Goal: Understand site structure: Understand site structure

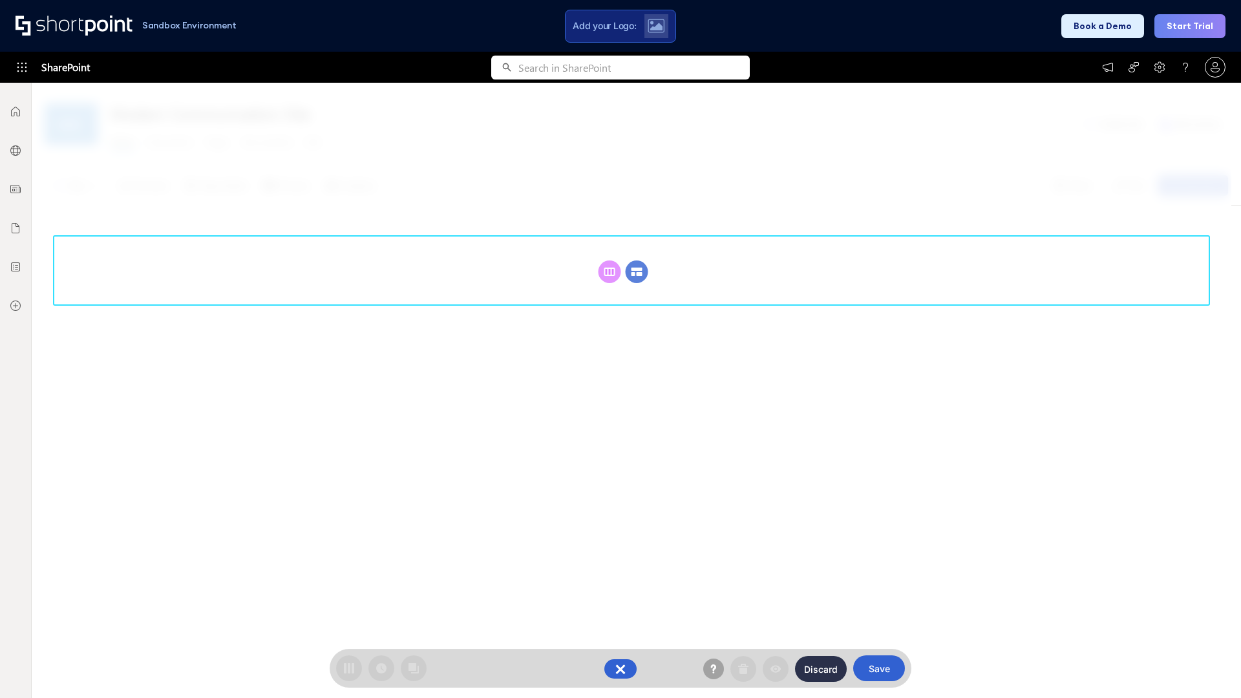
scroll to position [178, 0]
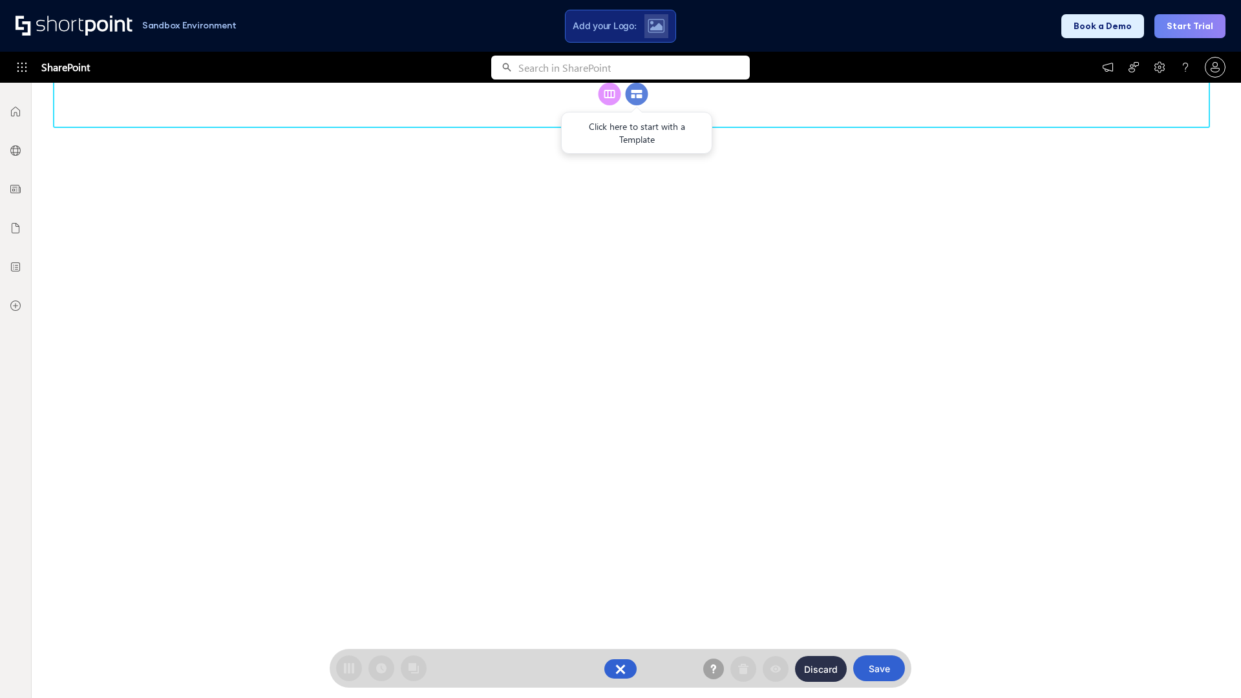
click at [637, 105] on circle at bounding box center [637, 94] width 23 height 23
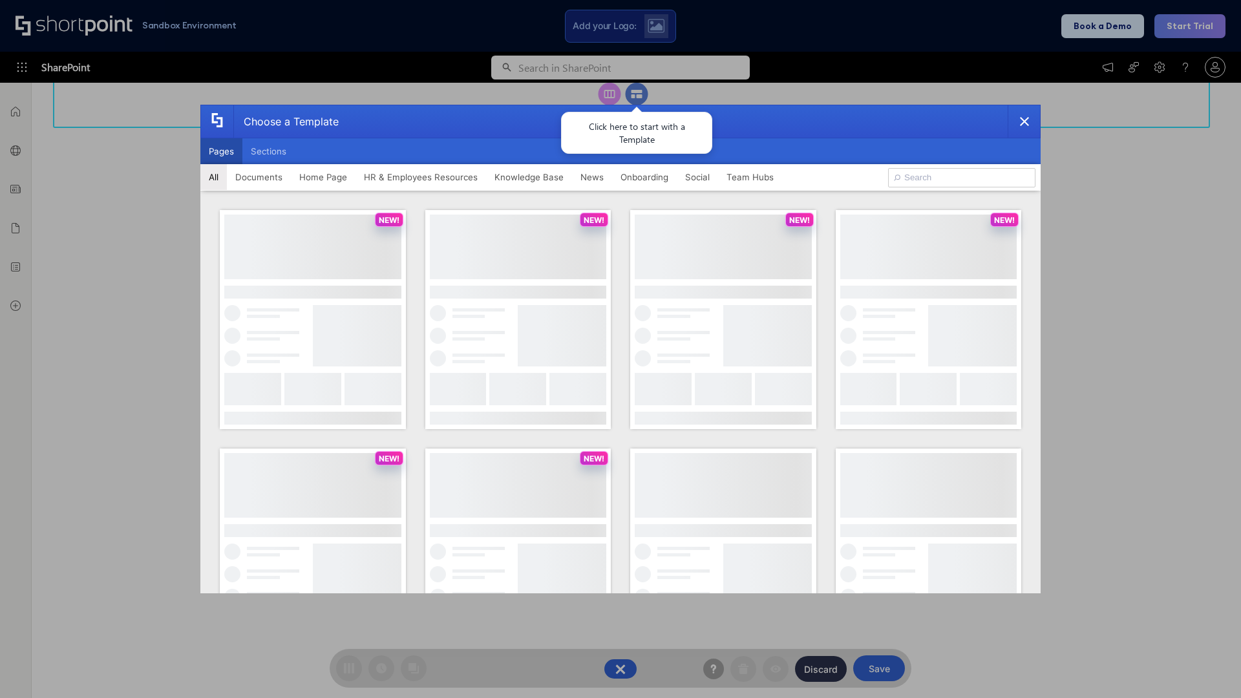
scroll to position [0, 0]
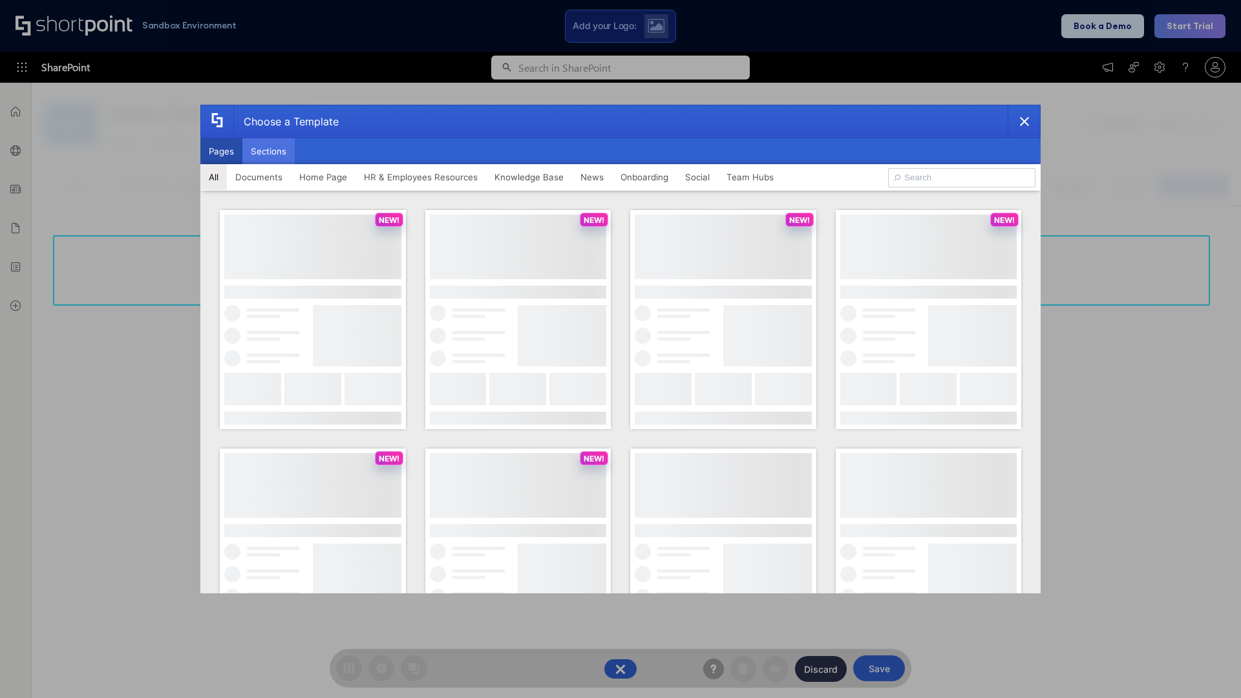
click at [268, 151] on button "Sections" at bounding box center [268, 151] width 52 height 26
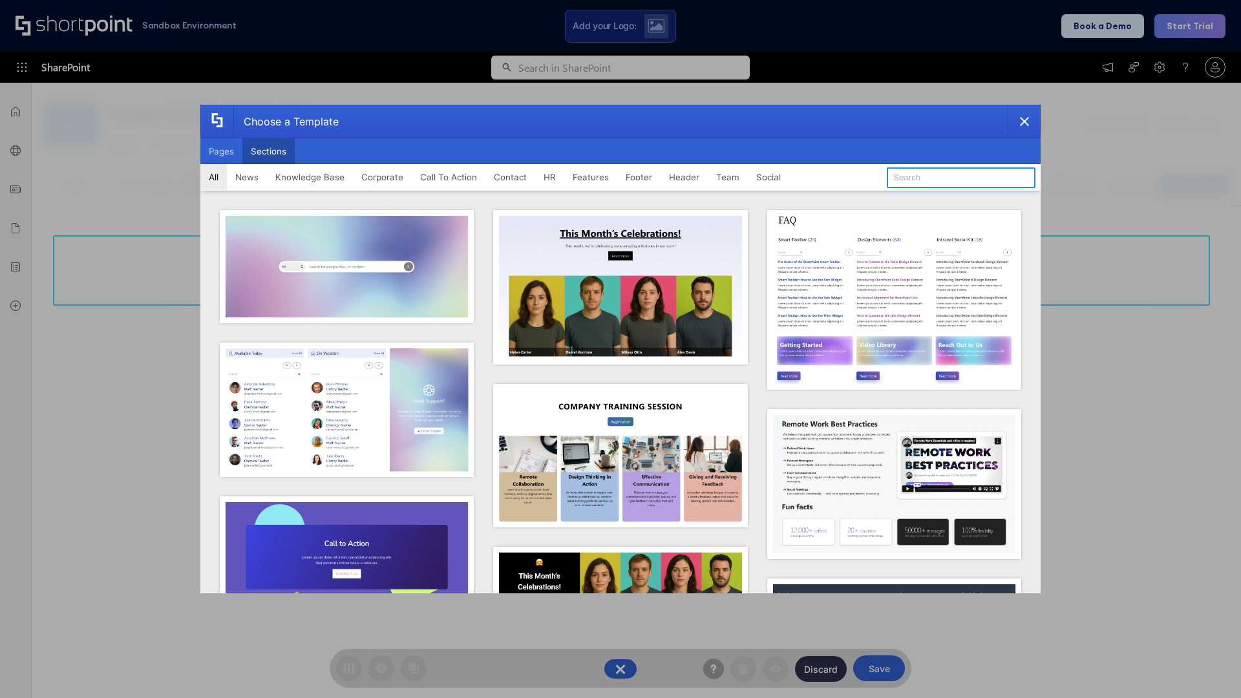
type input "Service Block 3"
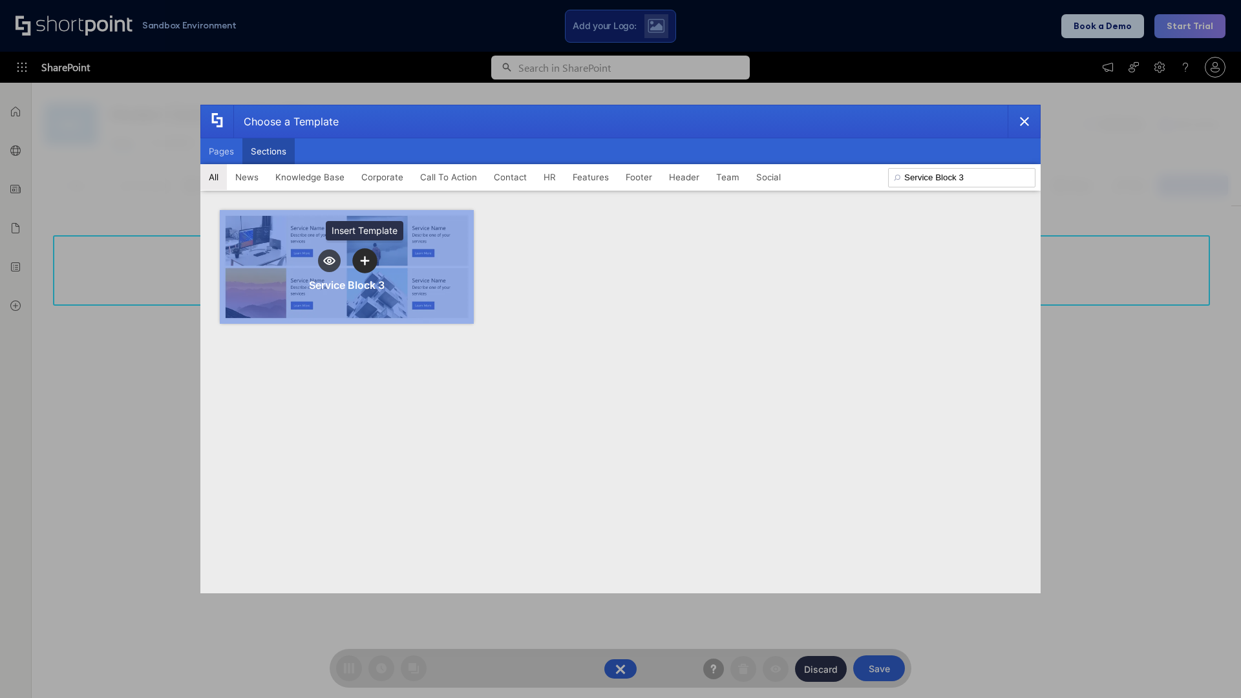
click at [365, 261] on icon "template selector" at bounding box center [364, 260] width 9 height 9
